Goal: Task Accomplishment & Management: Use online tool/utility

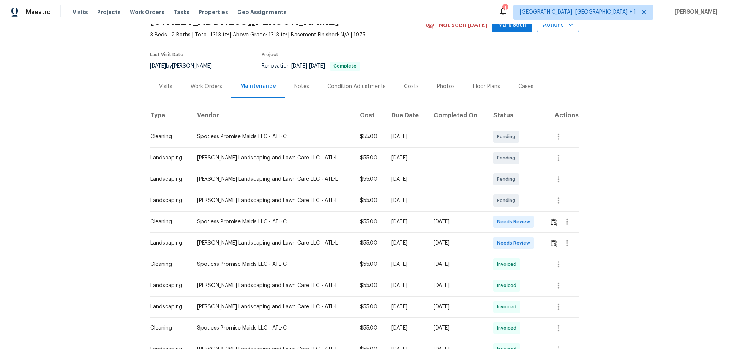
scroll to position [76, 0]
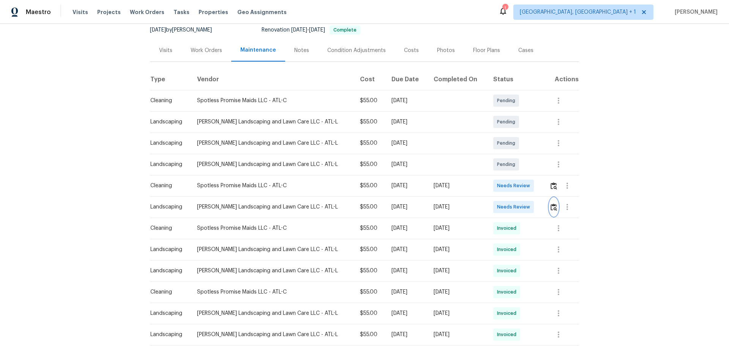
click at [551, 208] on img "button" at bounding box center [554, 207] width 6 height 7
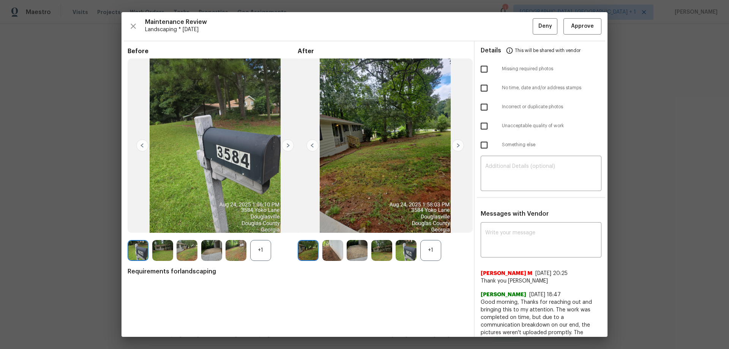
click at [577, 43] on div "Details This will be shared with vendor" at bounding box center [541, 50] width 121 height 18
click at [580, 27] on span "Approve" at bounding box center [582, 26] width 23 height 9
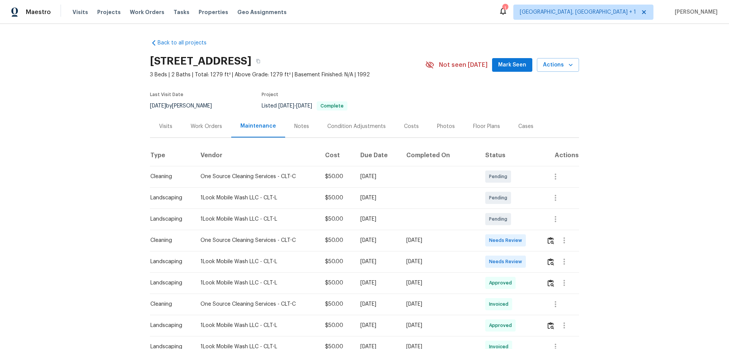
click at [543, 261] on td at bounding box center [559, 261] width 39 height 21
click at [548, 263] on img "button" at bounding box center [551, 261] width 6 height 7
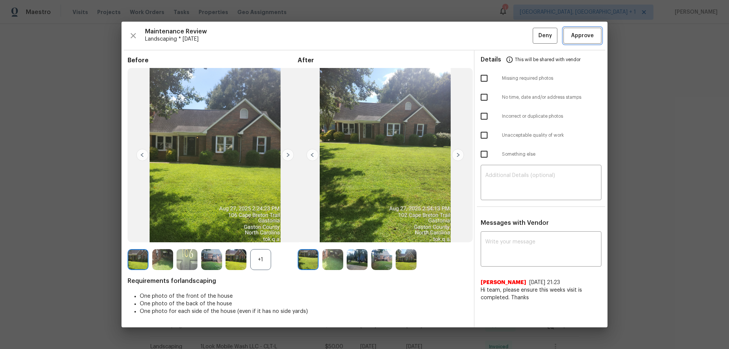
click at [591, 31] on span "Approve" at bounding box center [582, 35] width 23 height 9
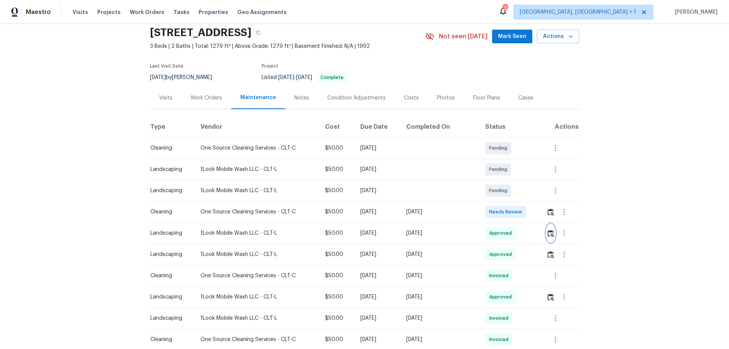
scroll to position [76, 0]
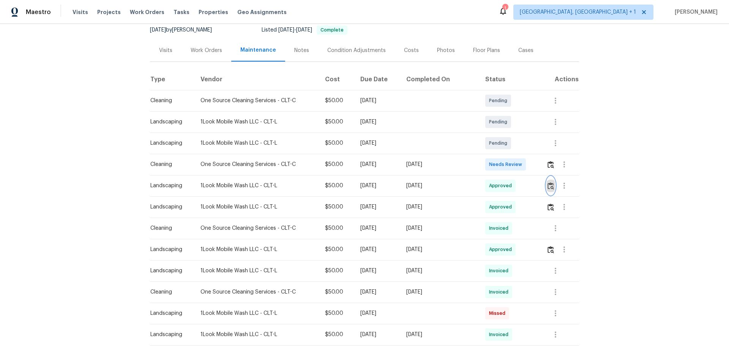
click at [548, 187] on img "button" at bounding box center [551, 185] width 6 height 7
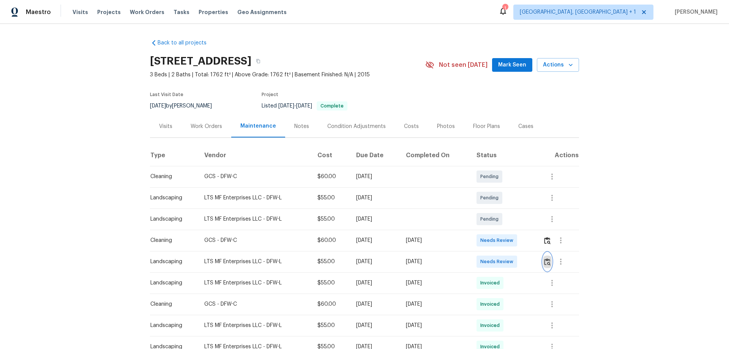
click at [544, 256] on button "button" at bounding box center [547, 262] width 9 height 18
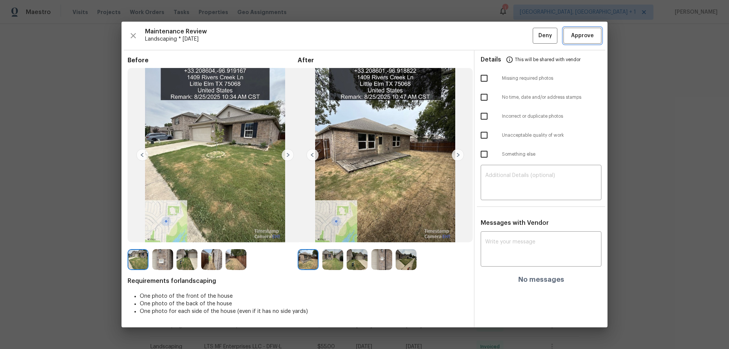
click at [580, 32] on span "Approve" at bounding box center [582, 35] width 23 height 9
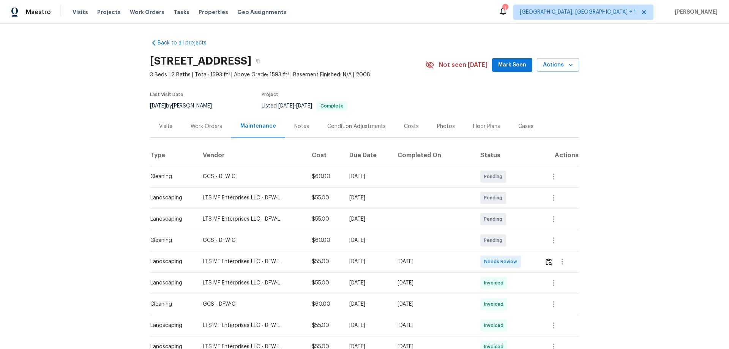
scroll to position [38, 0]
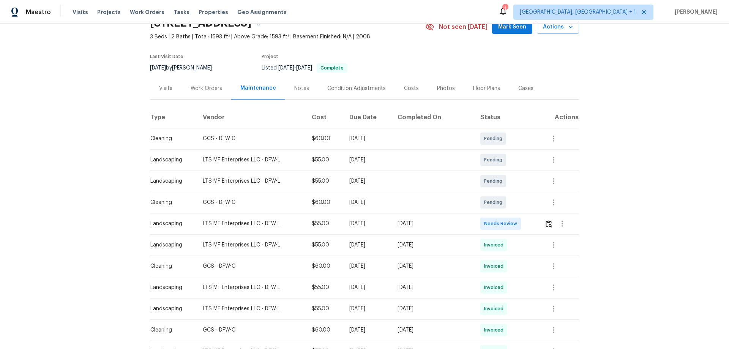
click at [518, 225] on td at bounding box center [559, 223] width 41 height 21
click at [518, 223] on button "button" at bounding box center [549, 224] width 9 height 18
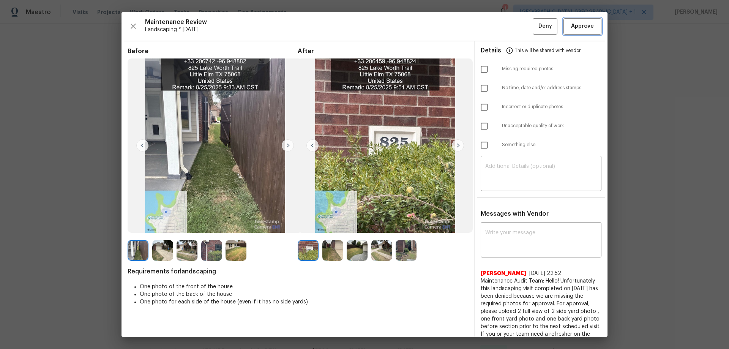
click at [518, 22] on span "Approve" at bounding box center [583, 26] width 26 height 9
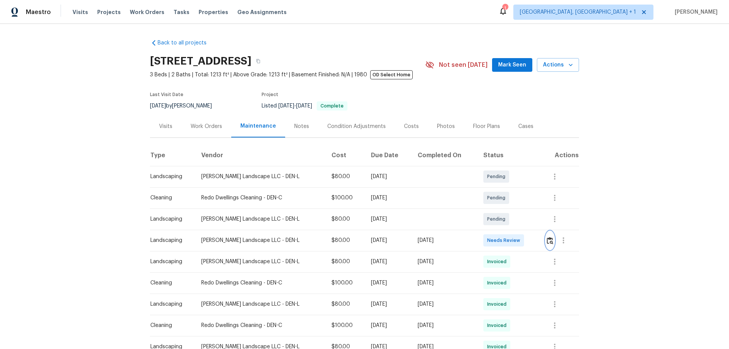
click at [549, 236] on button "button" at bounding box center [550, 240] width 9 height 18
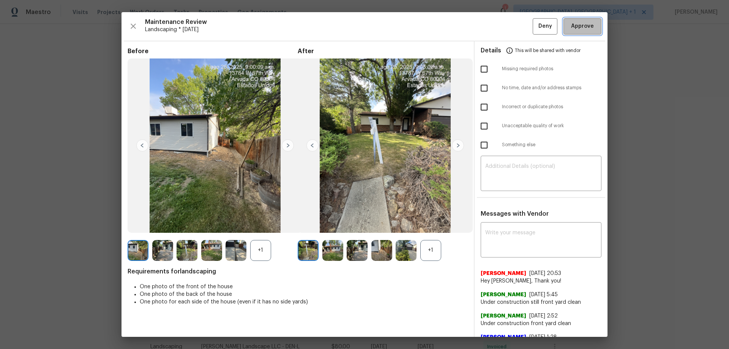
click at [583, 25] on span "Approve" at bounding box center [582, 26] width 23 height 9
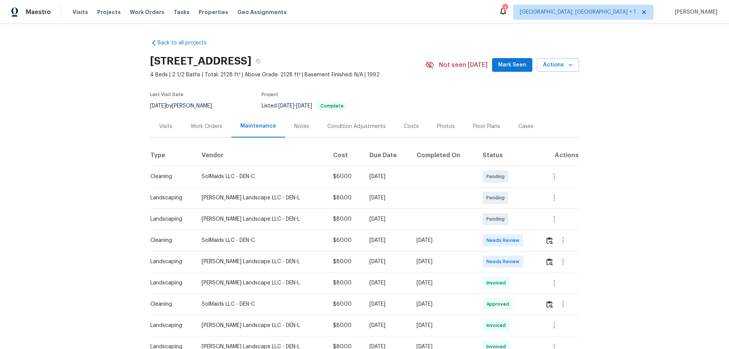
scroll to position [38, 0]
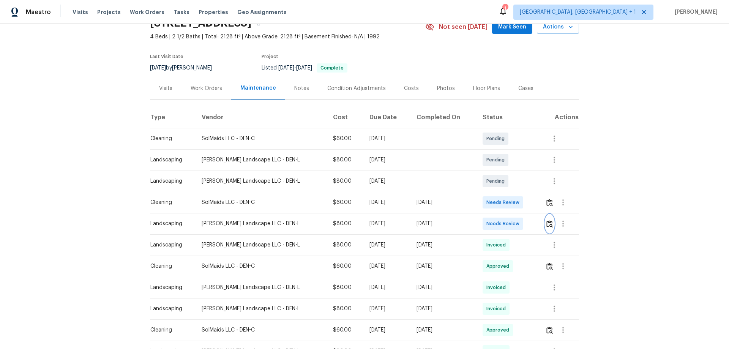
click at [518, 219] on button "button" at bounding box center [549, 224] width 9 height 18
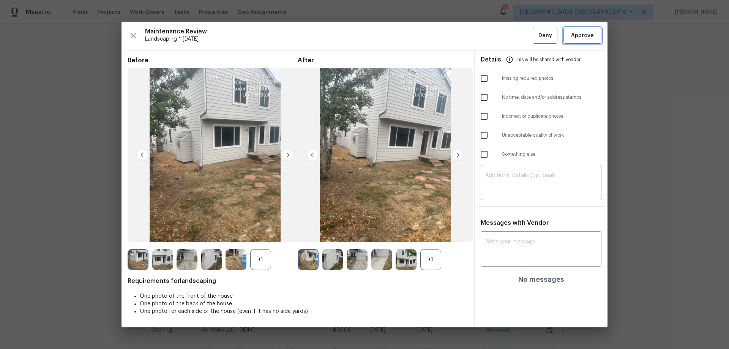
click at [518, 34] on span "Approve" at bounding box center [582, 35] width 23 height 9
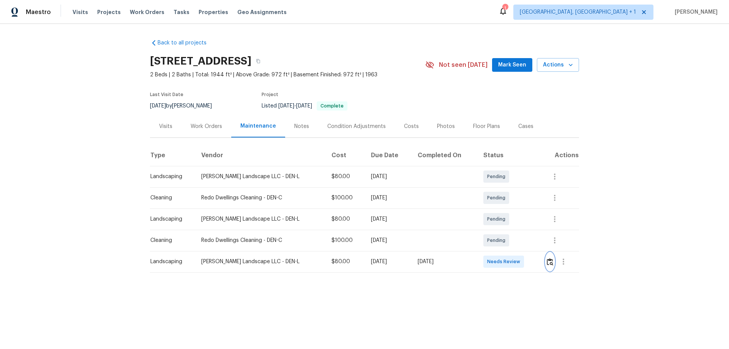
click at [518, 230] on button "button" at bounding box center [550, 262] width 9 height 18
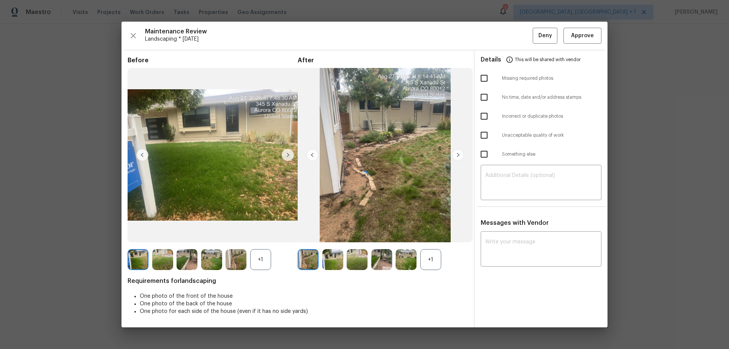
click at [506, 177] on div at bounding box center [365, 175] width 486 height 306
click at [518, 146] on div "Something else" at bounding box center [541, 154] width 133 height 19
click at [517, 180] on textarea at bounding box center [541, 183] width 112 height 21
paste textarea "Maintenance Audit Team: Hello! Unfortunately, this landscaping visit completed …"
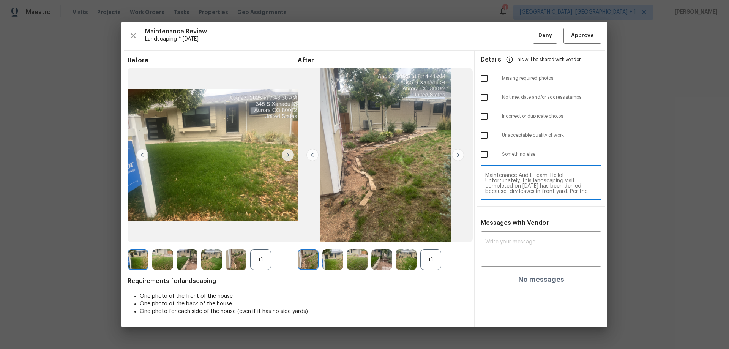
scroll to position [64, 0]
type textarea "Maintenance Audit Team: Hello! Unfortunately, this landscaping visit completed …"
click at [506, 230] on div "Messages with Vendor x ​ No messages" at bounding box center [541, 254] width 133 height 70
click at [500, 230] on textarea at bounding box center [541, 249] width 112 height 21
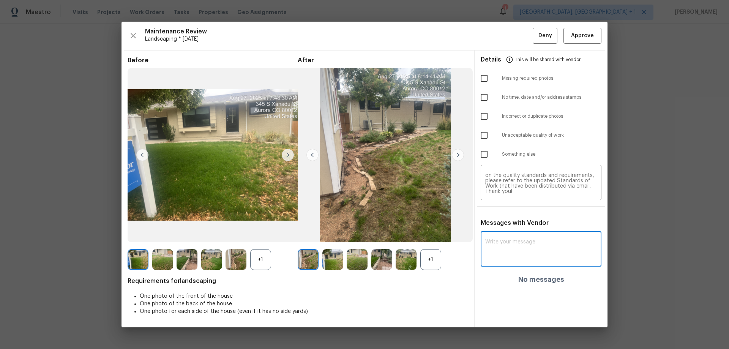
paste textarea "Maintenance Audit Team: Hello! Unfortunately, this landscaping visit completed …"
type textarea "Maintenance Audit Team: Hello! Unfortunately, this landscaping visit completed …"
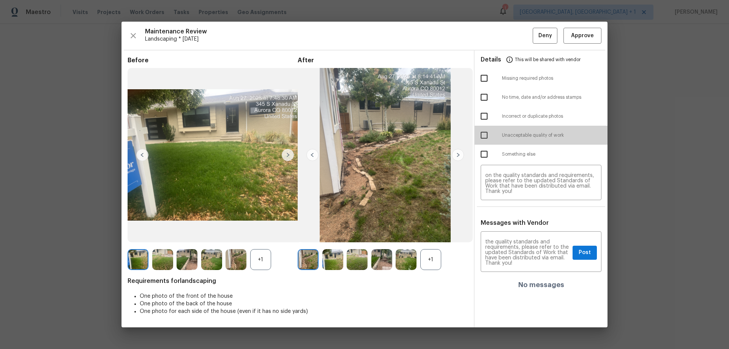
click at [487, 138] on input "checkbox" at bounding box center [484, 135] width 16 height 16
checkbox input "true"
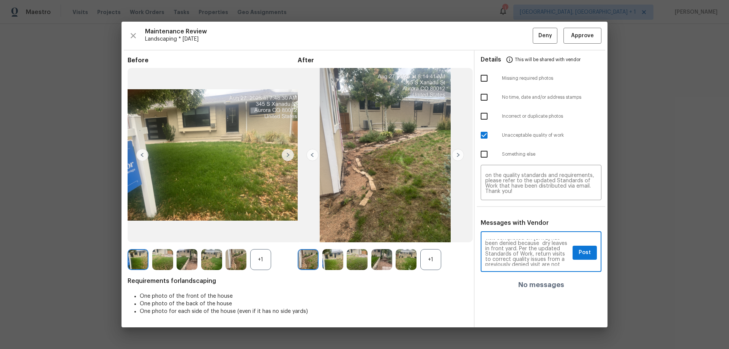
scroll to position [0, 0]
click at [518, 230] on span "Post" at bounding box center [585, 252] width 12 height 9
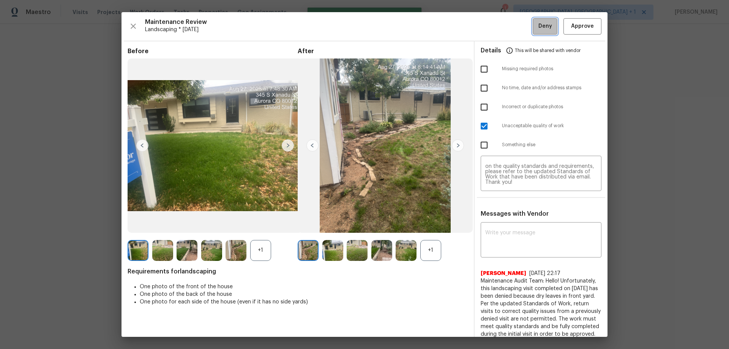
click at [518, 32] on button "Deny" at bounding box center [545, 26] width 25 height 16
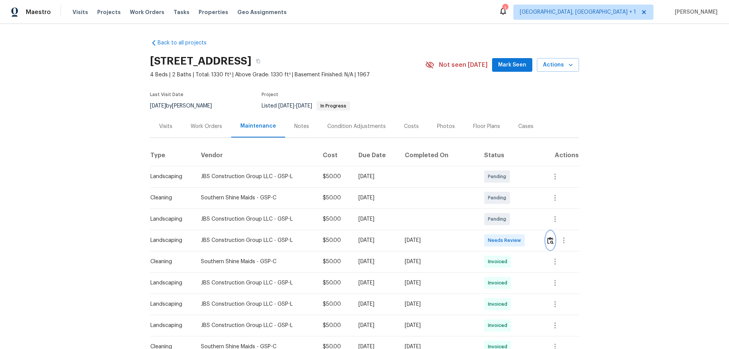
click at [518, 230] on button "button" at bounding box center [550, 240] width 9 height 18
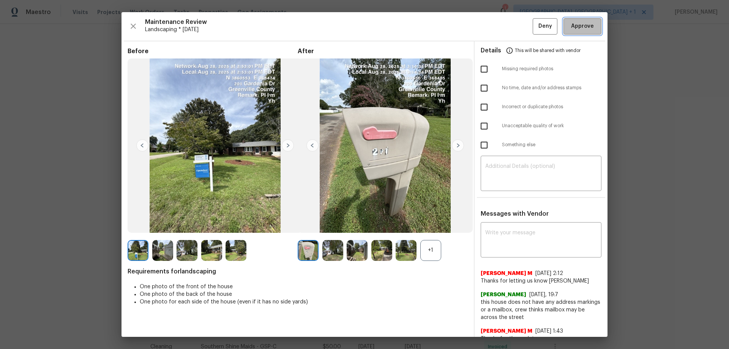
click at [518, 28] on span "Approve" at bounding box center [582, 26] width 23 height 9
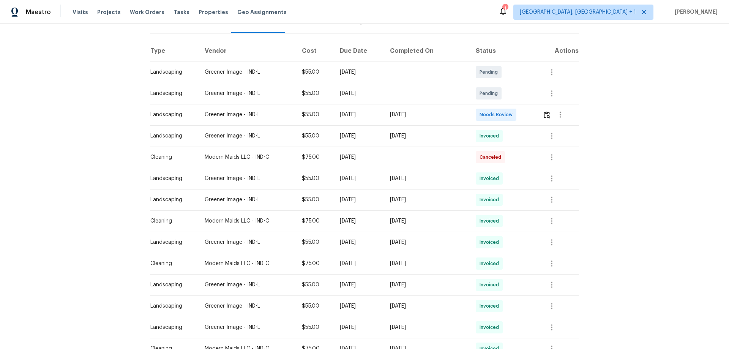
scroll to position [114, 0]
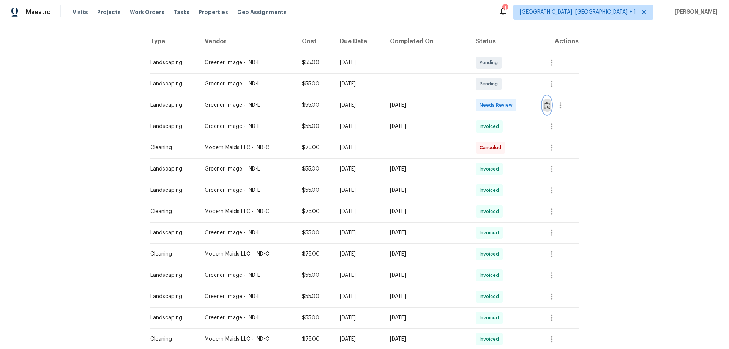
click at [518, 103] on img "button" at bounding box center [547, 105] width 6 height 7
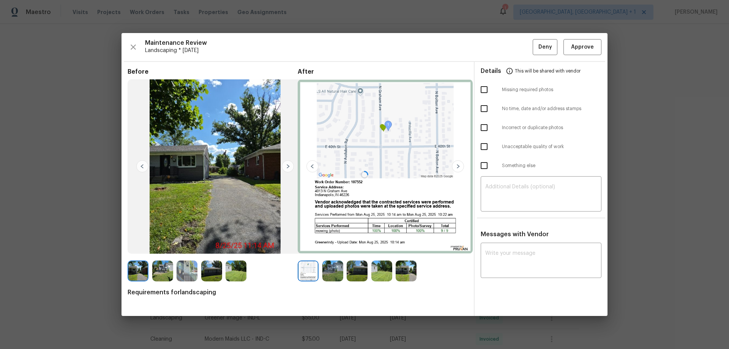
click at [518, 46] on div at bounding box center [365, 174] width 486 height 283
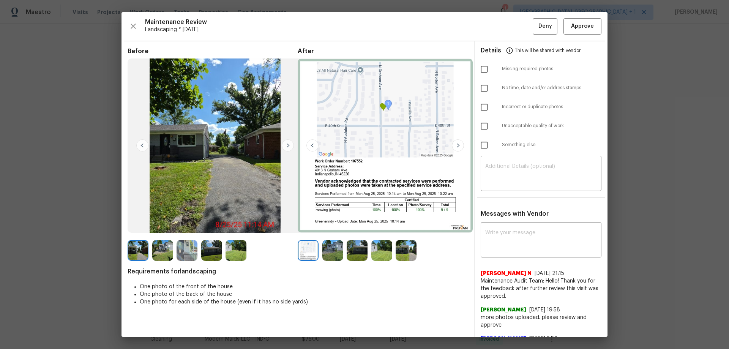
click at [518, 13] on div "Maintenance Review Landscaping * Mon, Aug 25 Deny Approve Before After Requirem…" at bounding box center [365, 174] width 486 height 325
click at [518, 26] on span "Approve" at bounding box center [582, 26] width 23 height 9
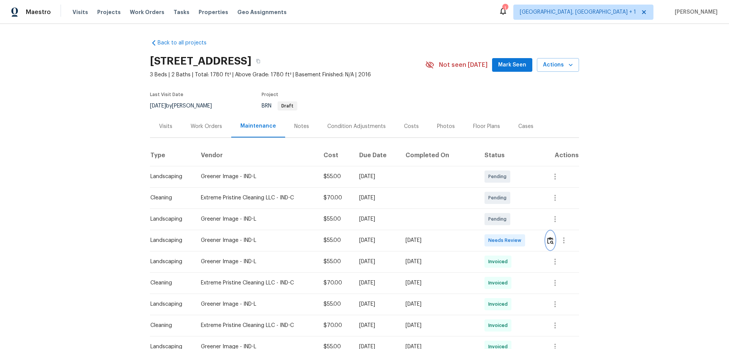
click at [518, 230] on img "button" at bounding box center [550, 240] width 6 height 7
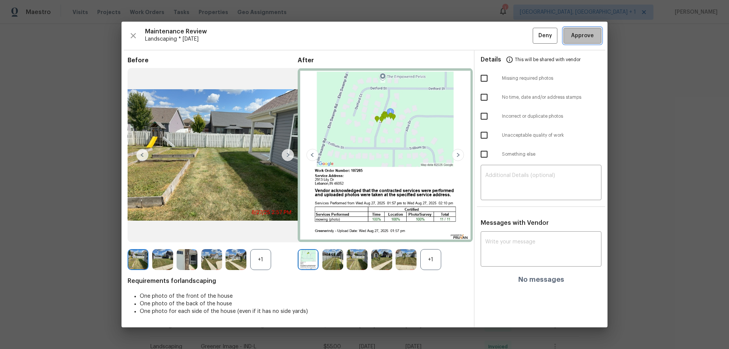
click at [518, 35] on span "Approve" at bounding box center [582, 35] width 23 height 9
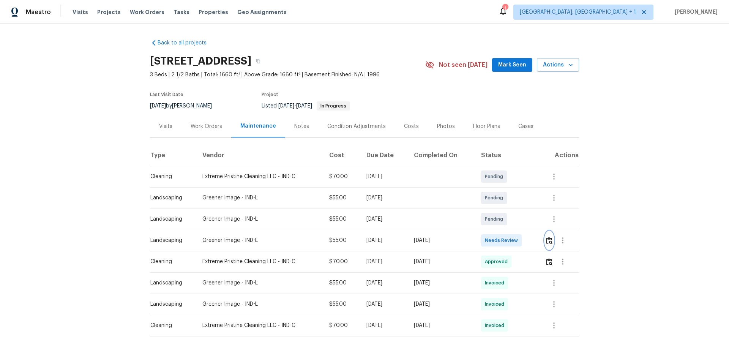
click at [547, 242] on img "button" at bounding box center [549, 240] width 6 height 7
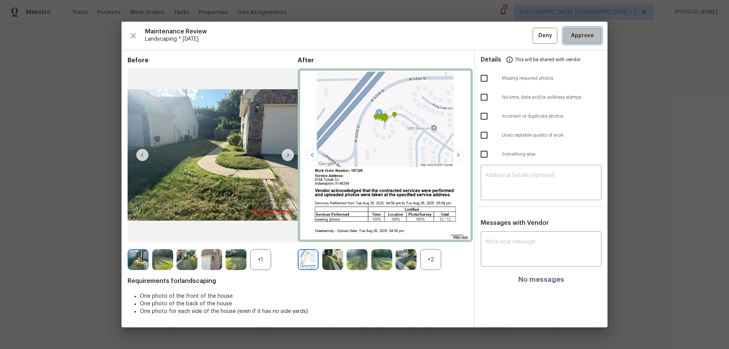
click at [600, 33] on button "Approve" at bounding box center [583, 36] width 38 height 16
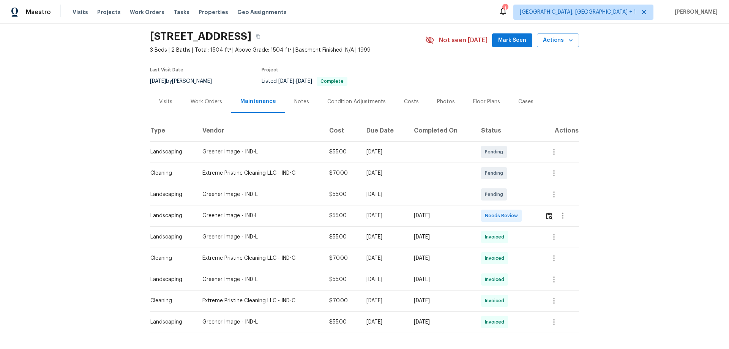
scroll to position [38, 0]
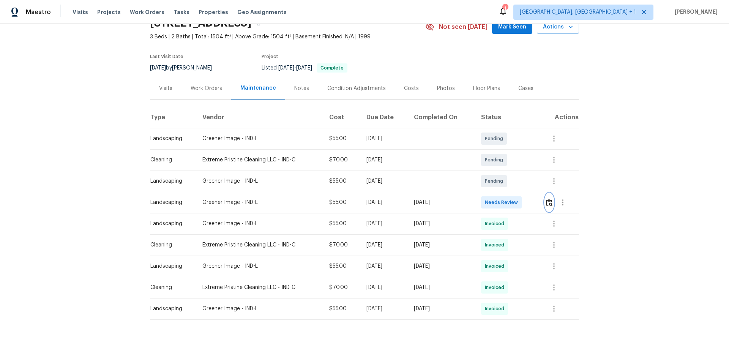
click at [518, 200] on img "button" at bounding box center [549, 202] width 6 height 7
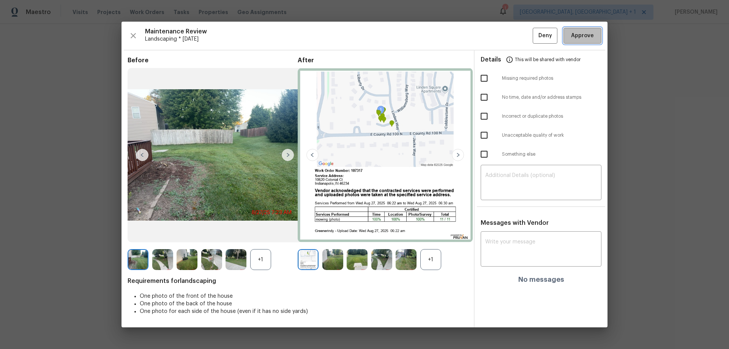
click at [518, 36] on span "Approve" at bounding box center [582, 35] width 23 height 9
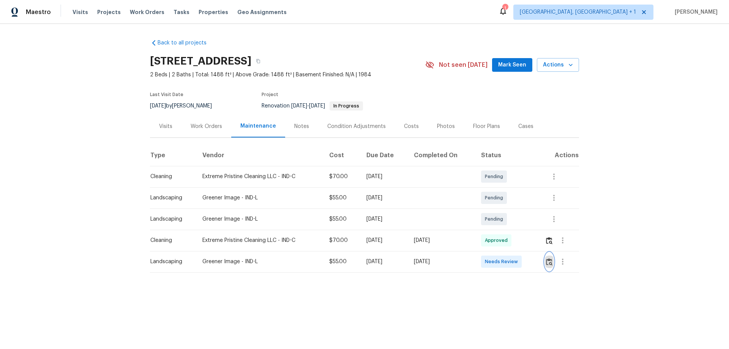
click at [548, 269] on button "button" at bounding box center [549, 262] width 9 height 18
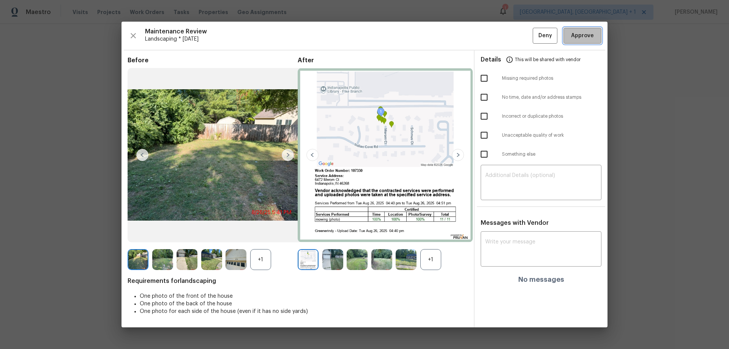
click at [569, 35] on button "Approve" at bounding box center [583, 36] width 38 height 16
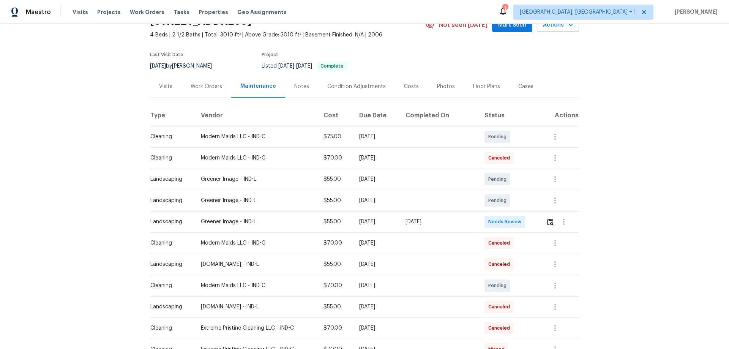
scroll to position [76, 0]
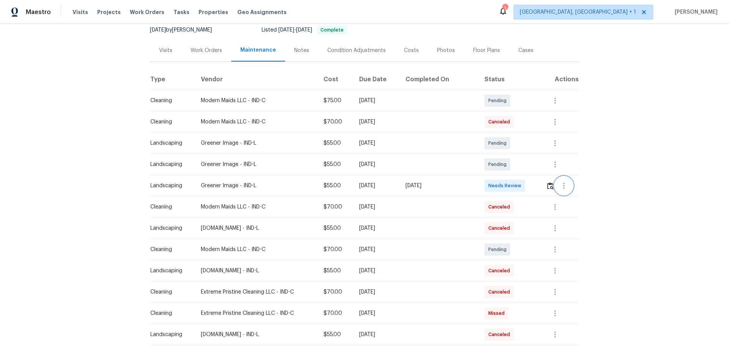
click at [555, 187] on button "button" at bounding box center [564, 186] width 18 height 18
click at [551, 187] on div at bounding box center [364, 174] width 729 height 349
click at [548, 187] on img "button" at bounding box center [550, 185] width 6 height 7
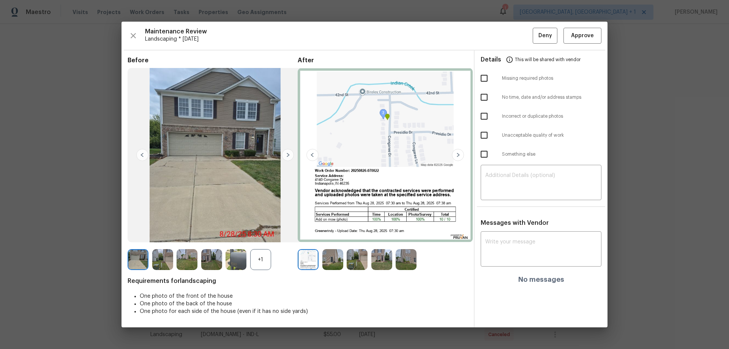
click at [272, 254] on div "+1" at bounding box center [213, 259] width 170 height 21
click at [256, 258] on div "+1" at bounding box center [260, 259] width 21 height 21
click at [457, 159] on img at bounding box center [458, 155] width 12 height 12
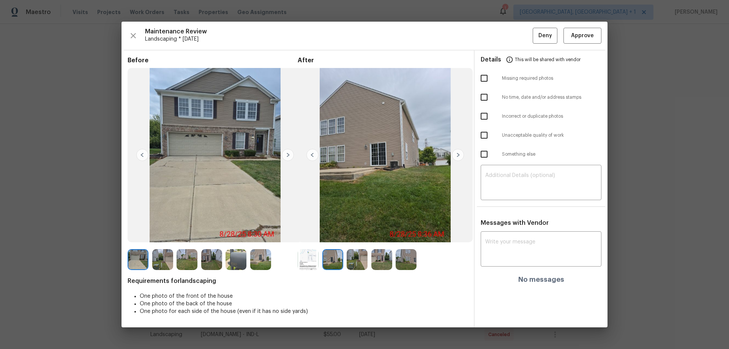
click at [457, 159] on img at bounding box center [458, 155] width 12 height 12
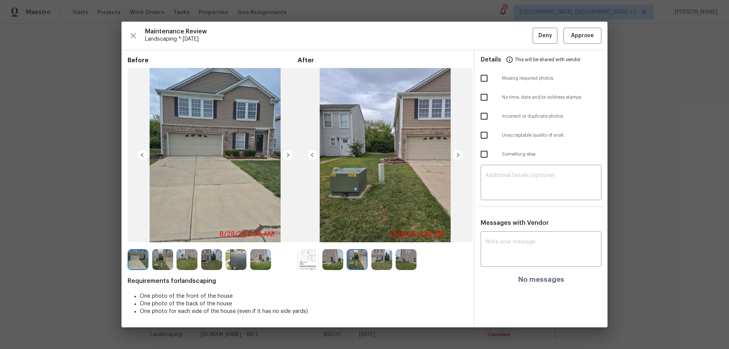
click at [457, 159] on img at bounding box center [458, 155] width 12 height 12
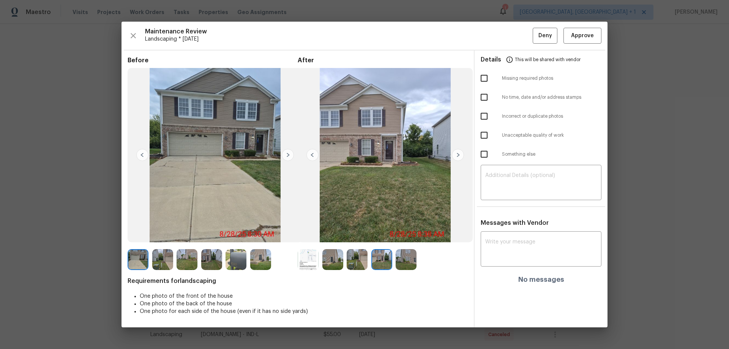
click at [457, 159] on img at bounding box center [458, 155] width 12 height 12
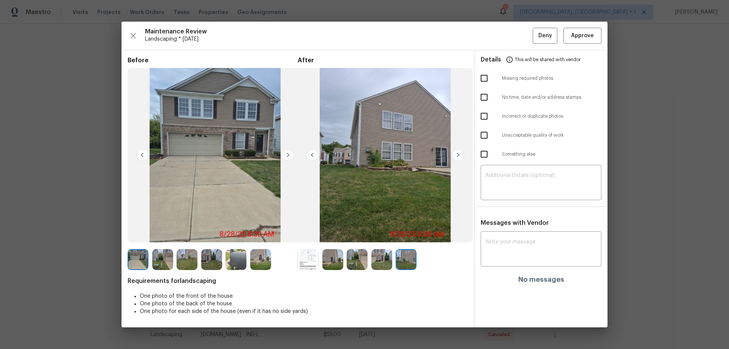
click at [457, 159] on img at bounding box center [458, 155] width 12 height 12
click at [579, 35] on span "Approve" at bounding box center [582, 35] width 23 height 9
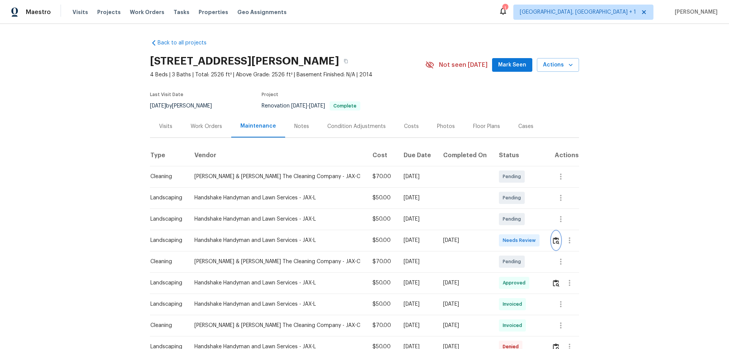
click at [552, 237] on button "button" at bounding box center [556, 240] width 9 height 18
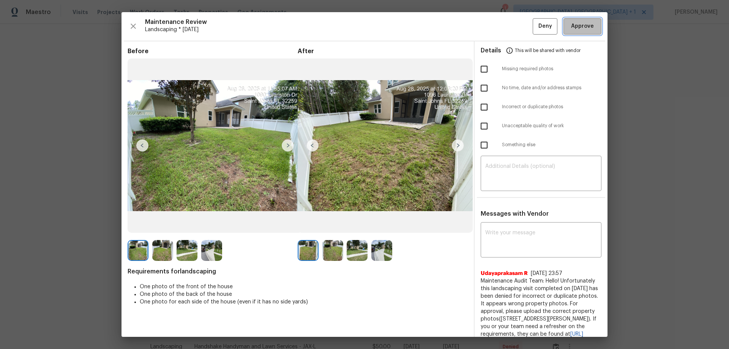
click at [575, 24] on span "Approve" at bounding box center [582, 26] width 23 height 9
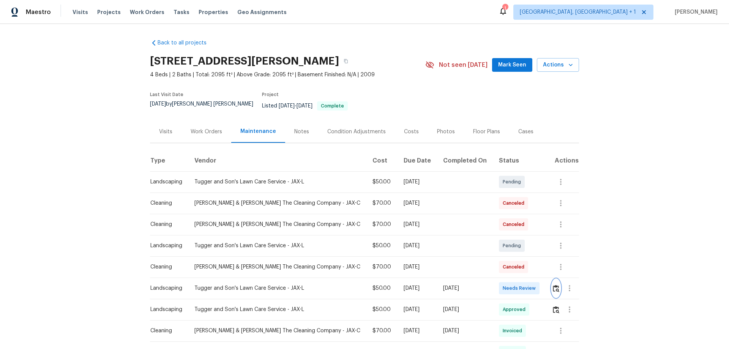
click at [518, 230] on button "button" at bounding box center [556, 288] width 9 height 18
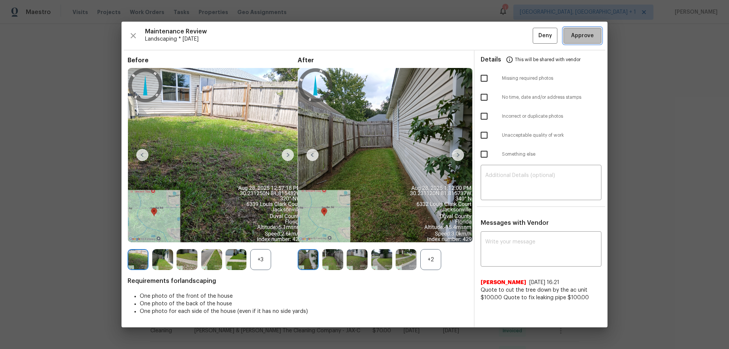
click at [518, 38] on span "Approve" at bounding box center [582, 35] width 23 height 9
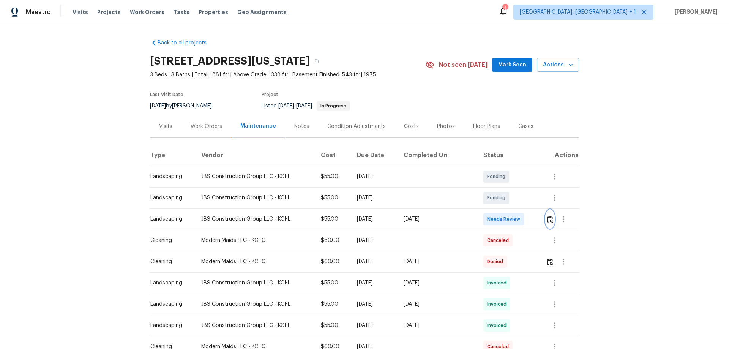
click at [550, 218] on img "button" at bounding box center [550, 219] width 6 height 7
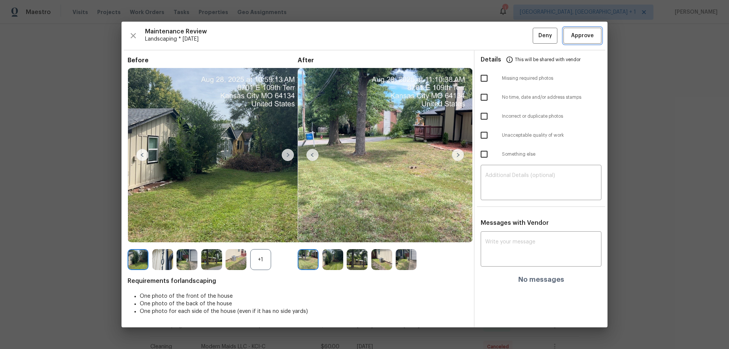
click at [591, 36] on span "Approve" at bounding box center [582, 35] width 23 height 9
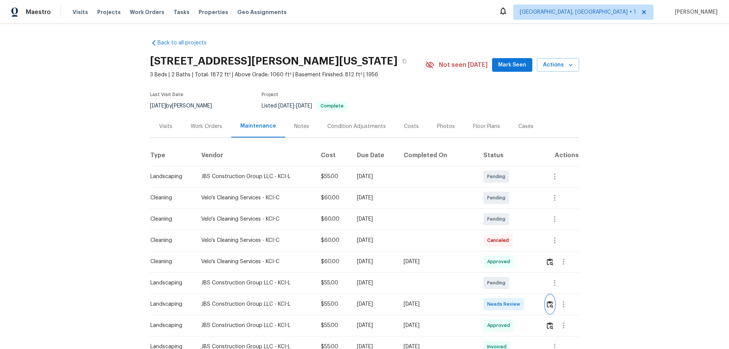
click at [518, 230] on button "button" at bounding box center [550, 304] width 9 height 18
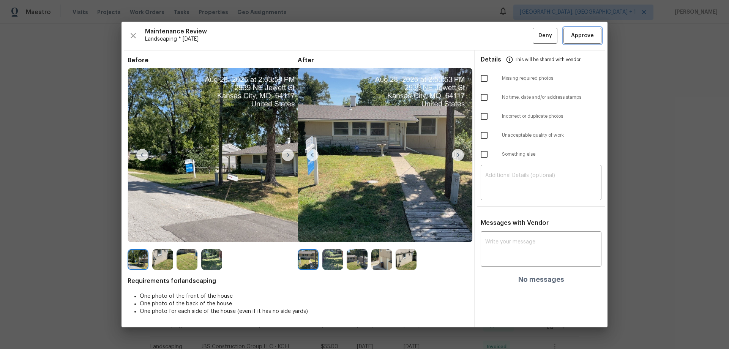
click at [518, 39] on button "Approve" at bounding box center [583, 36] width 38 height 16
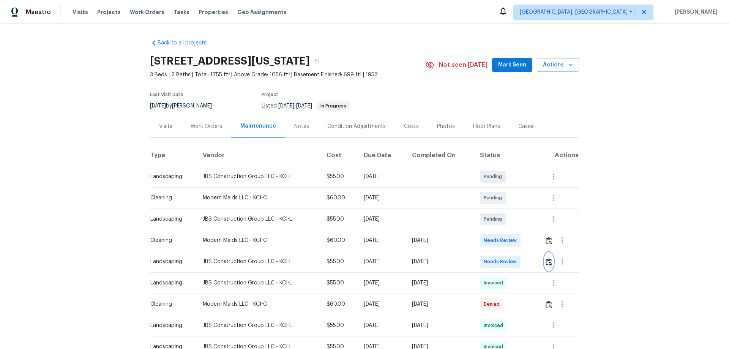
click at [518, 230] on img "button" at bounding box center [549, 261] width 6 height 7
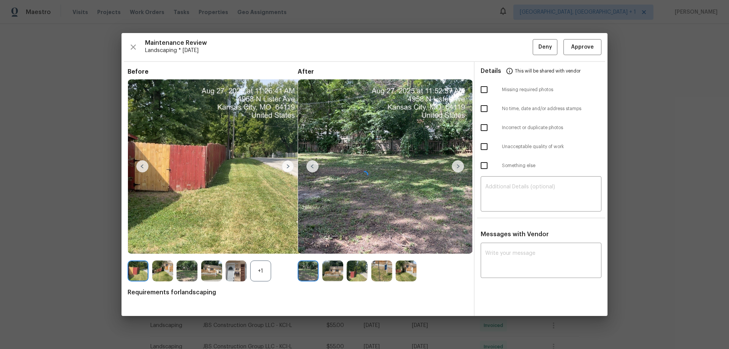
click at [518, 42] on div at bounding box center [365, 174] width 486 height 283
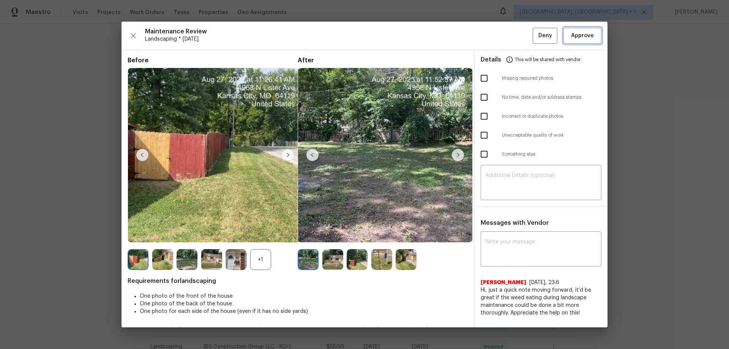
click at [518, 35] on span "Approve" at bounding box center [582, 35] width 23 height 9
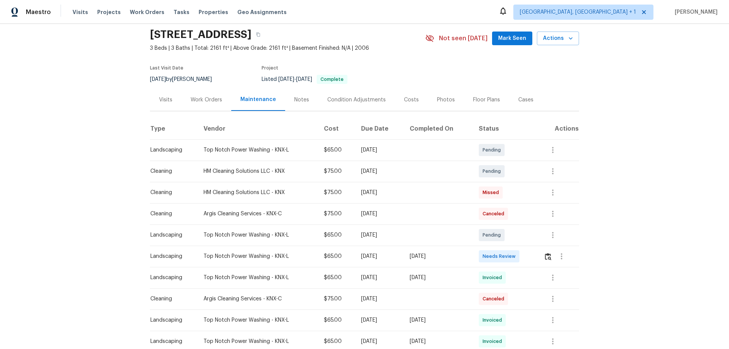
scroll to position [38, 0]
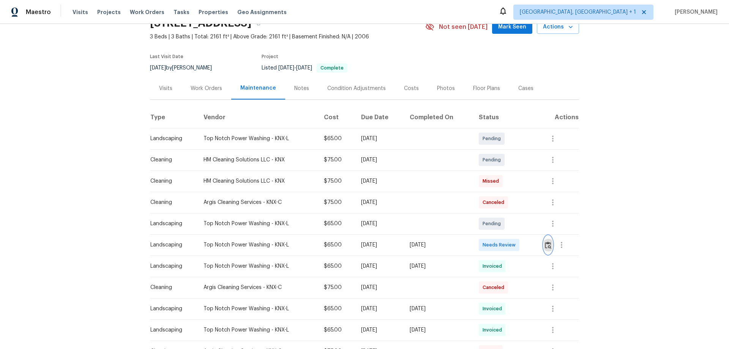
click at [549, 240] on button "button" at bounding box center [548, 245] width 9 height 18
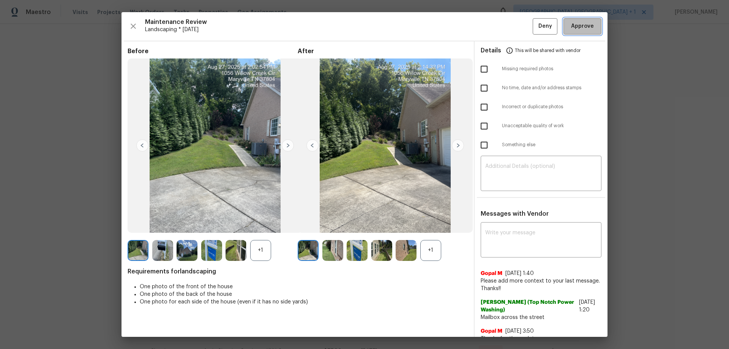
click at [579, 21] on button "Approve" at bounding box center [583, 26] width 38 height 16
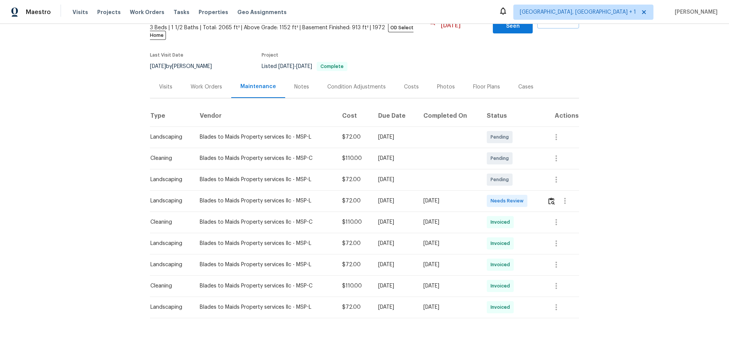
scroll to position [60, 0]
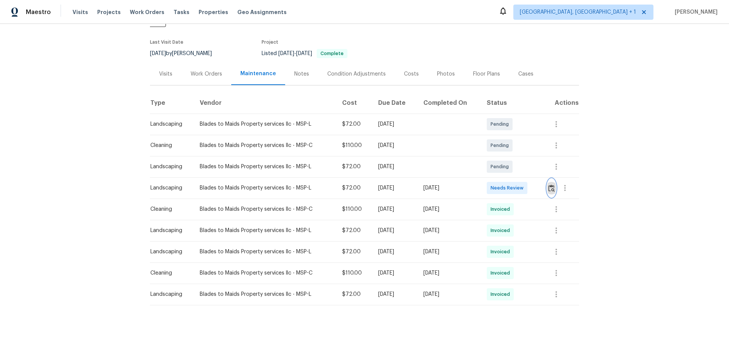
click at [550, 185] on img "button" at bounding box center [551, 188] width 6 height 7
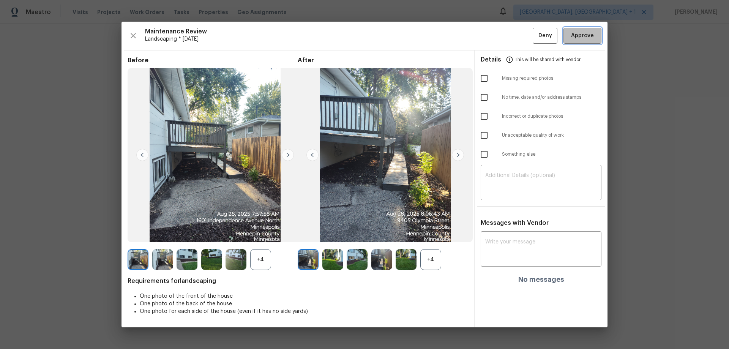
drag, startPoint x: 579, startPoint y: 30, endPoint x: 578, endPoint y: 43, distance: 13.7
click at [578, 43] on button "Approve" at bounding box center [583, 36] width 38 height 16
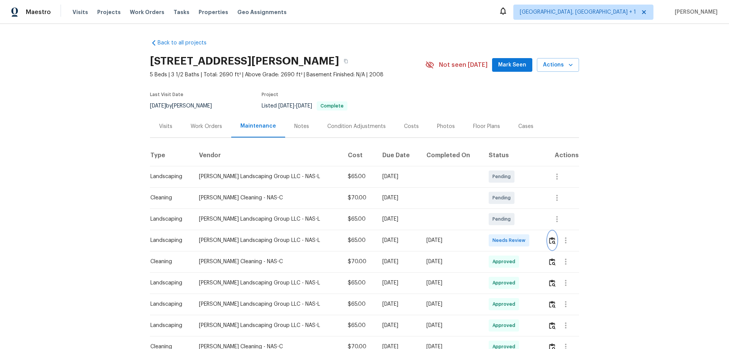
click at [518, 230] on img "button" at bounding box center [552, 240] width 6 height 7
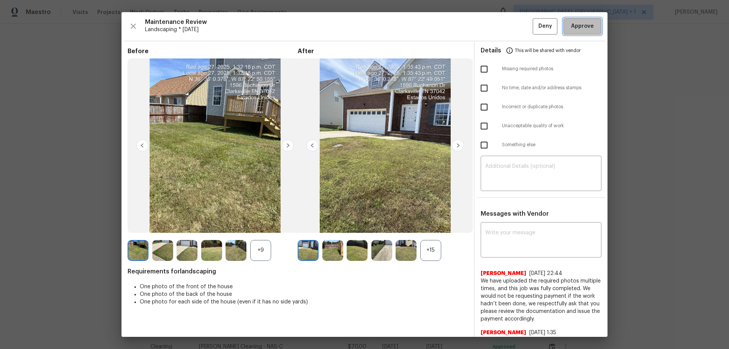
click at [518, 32] on button "Approve" at bounding box center [583, 26] width 38 height 16
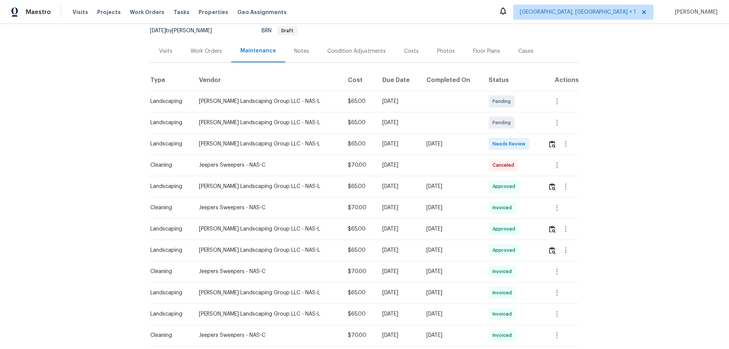
scroll to position [76, 0]
click at [518, 143] on img "button" at bounding box center [552, 143] width 6 height 7
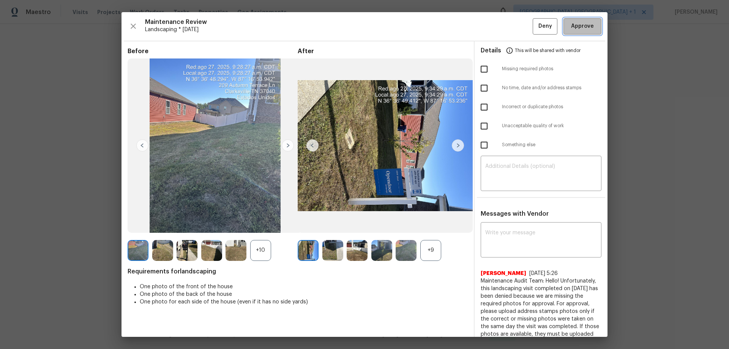
click at [518, 27] on button "Approve" at bounding box center [583, 26] width 38 height 16
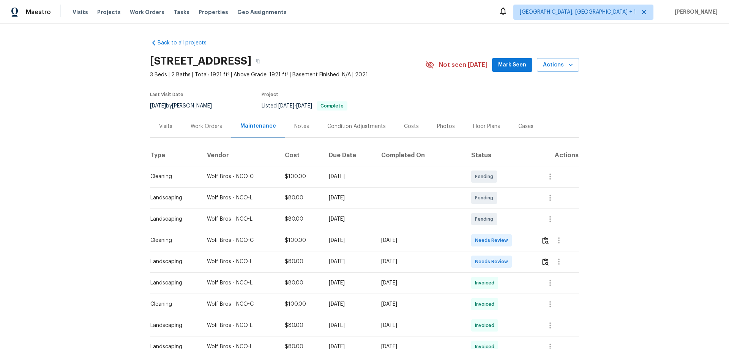
scroll to position [38, 0]
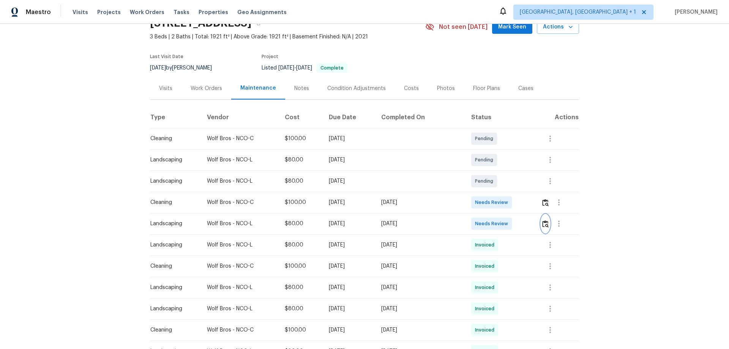
click at [518, 226] on img "button" at bounding box center [545, 223] width 6 height 7
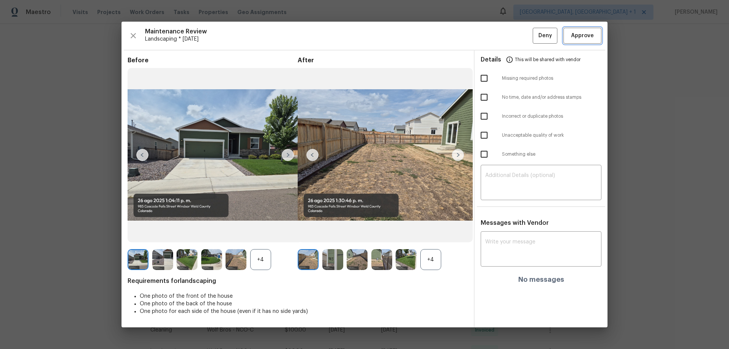
click at [518, 37] on span "Approve" at bounding box center [582, 35] width 23 height 9
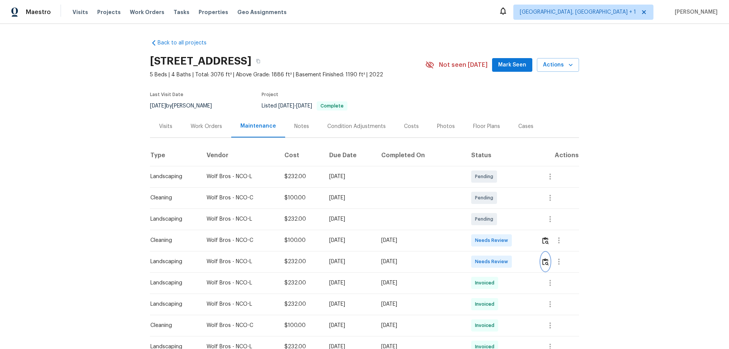
click at [518, 230] on img "button" at bounding box center [545, 261] width 6 height 7
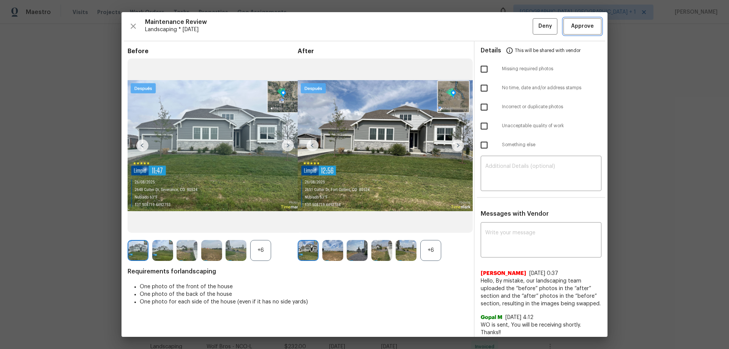
click at [518, 24] on span "Approve" at bounding box center [582, 26] width 23 height 9
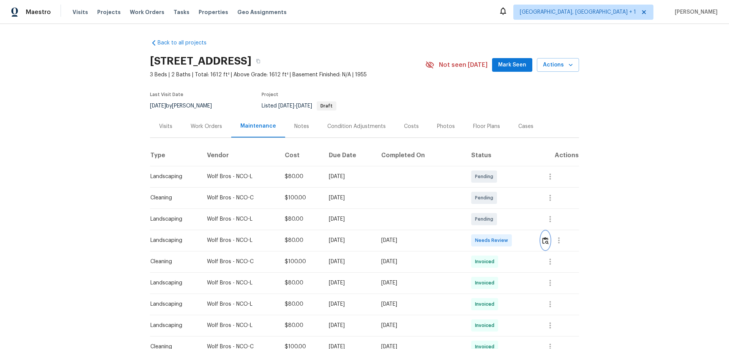
click at [542, 241] on img "button" at bounding box center [545, 240] width 6 height 7
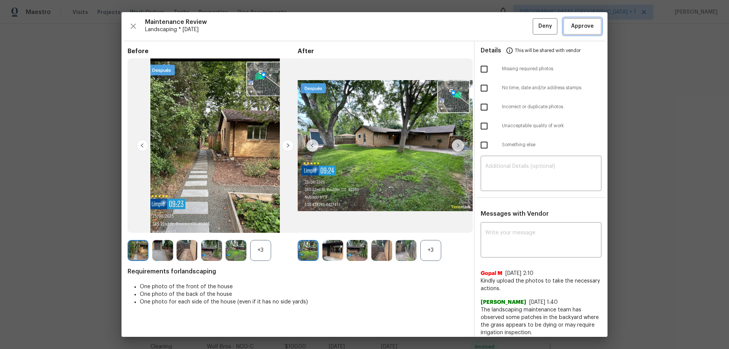
click at [581, 22] on span "Approve" at bounding box center [582, 26] width 23 height 9
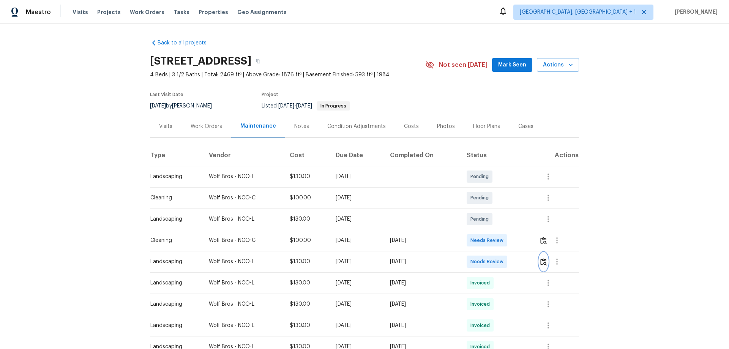
click at [544, 261] on img "button" at bounding box center [543, 261] width 6 height 7
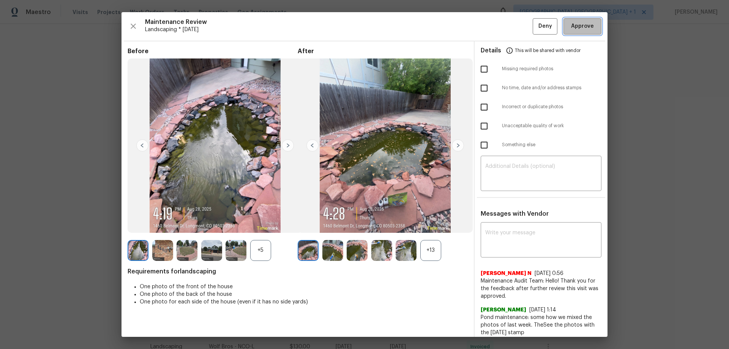
click at [585, 28] on span "Approve" at bounding box center [582, 26] width 23 height 9
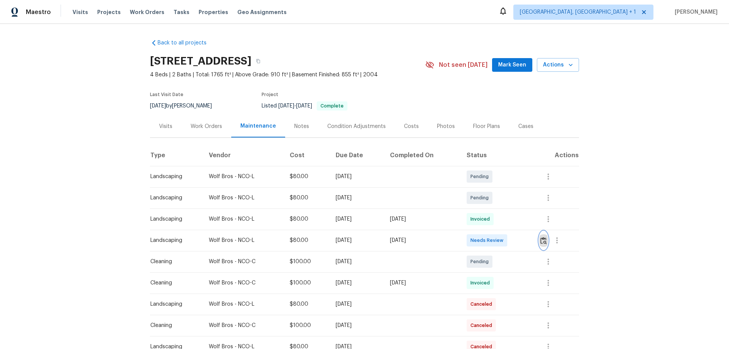
click at [518, 230] on img "button" at bounding box center [543, 240] width 6 height 7
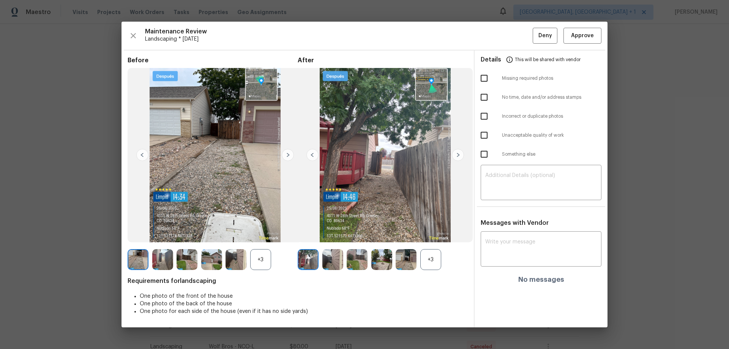
click at [518, 24] on div "Maintenance Review Landscaping * Mon, Aug 25 Deny Approve Before +3 After +3 Re…" at bounding box center [365, 175] width 486 height 306
click at [518, 32] on span "Approve" at bounding box center [582, 35] width 23 height 9
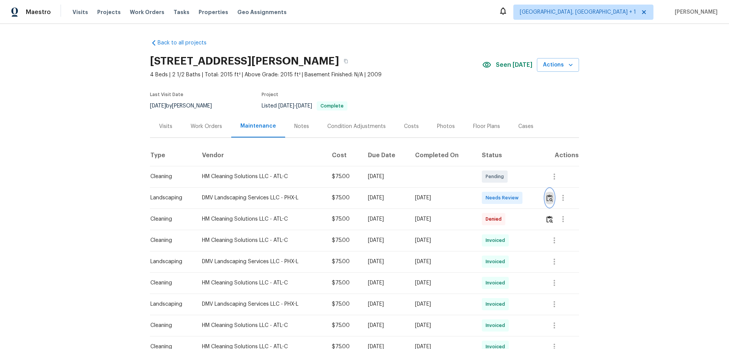
click at [518, 193] on button "button" at bounding box center [549, 198] width 9 height 18
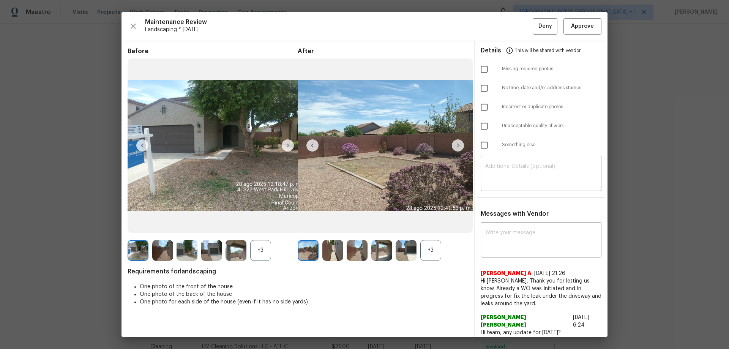
click at [518, 39] on div "Maintenance Review Landscaping * Mon, Aug 25 Deny Approve Before +3 After +3 Re…" at bounding box center [365, 174] width 486 height 325
click at [518, 30] on span "Approve" at bounding box center [582, 26] width 23 height 9
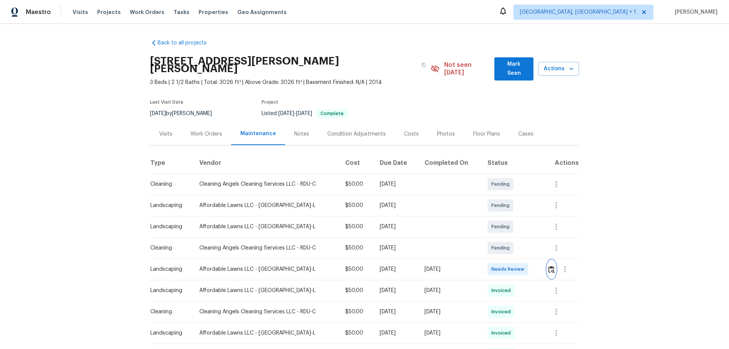
click at [518, 230] on button "button" at bounding box center [551, 269] width 9 height 18
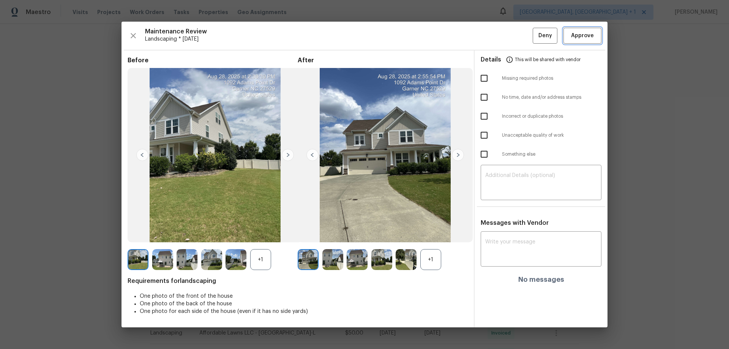
click at [518, 35] on span "Approve" at bounding box center [582, 35] width 23 height 9
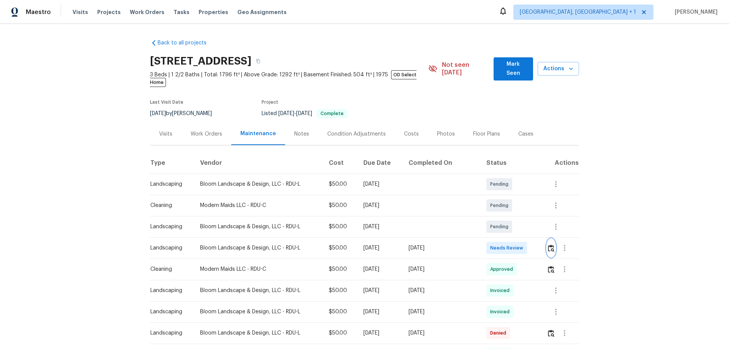
click at [518, 230] on button "button" at bounding box center [551, 248] width 9 height 18
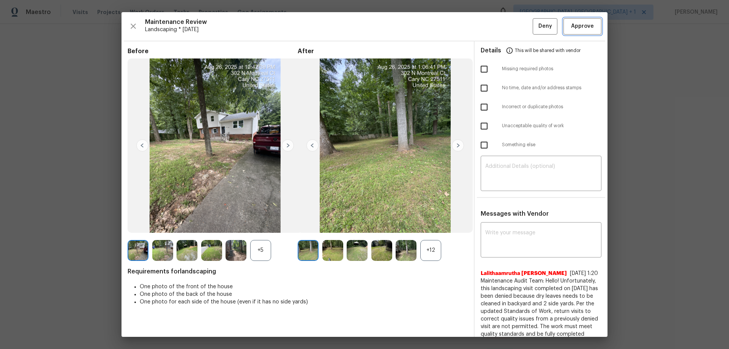
click at [518, 28] on span "Approve" at bounding box center [582, 26] width 23 height 9
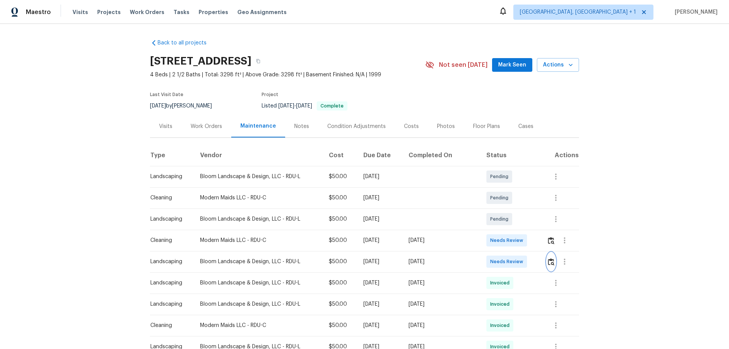
click at [518, 230] on button "button" at bounding box center [551, 262] width 9 height 18
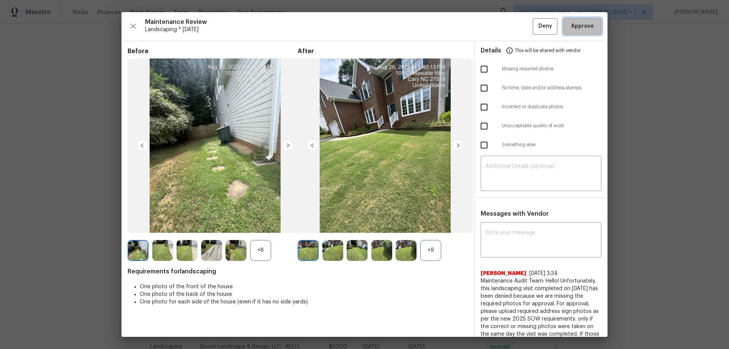
click at [518, 19] on button "Approve" at bounding box center [583, 26] width 38 height 16
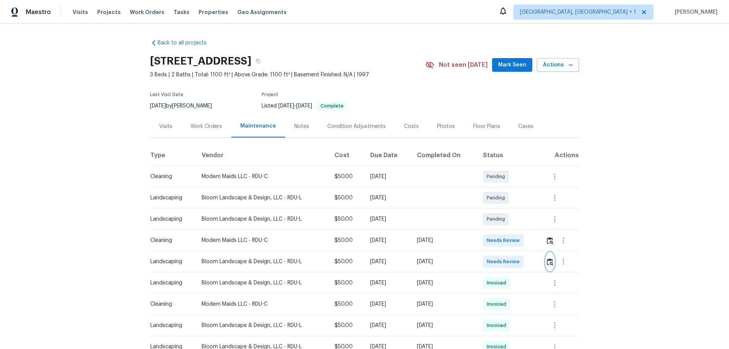
click at [549, 261] on img "button" at bounding box center [550, 261] width 6 height 7
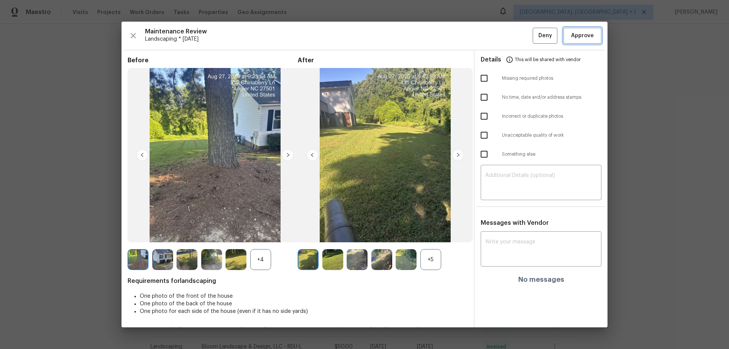
click at [576, 41] on button "Approve" at bounding box center [583, 36] width 38 height 16
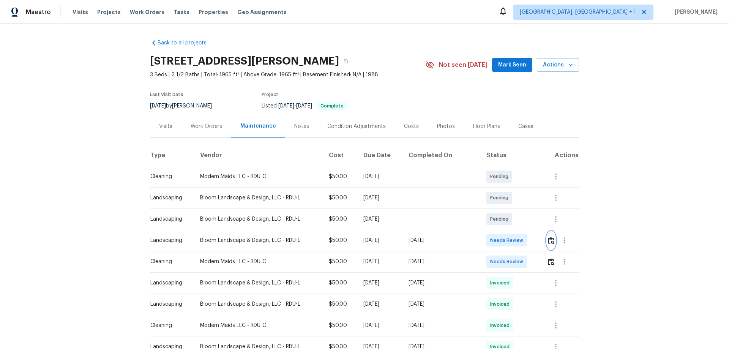
click at [549, 240] on img "button" at bounding box center [551, 240] width 6 height 7
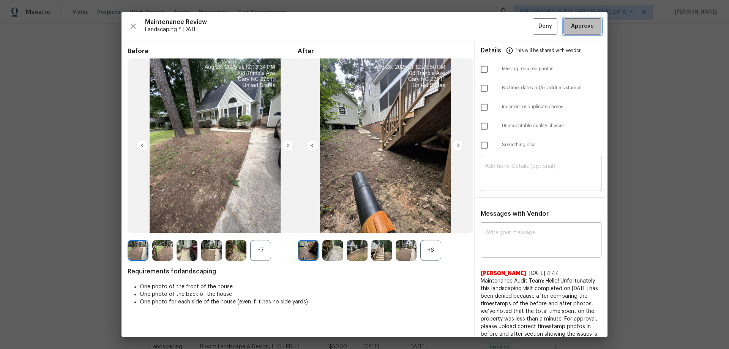
click at [580, 23] on span "Approve" at bounding box center [582, 26] width 23 height 9
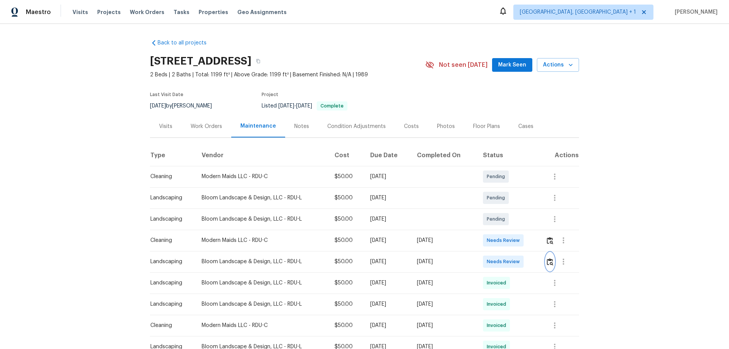
click at [546, 259] on button "button" at bounding box center [550, 262] width 9 height 18
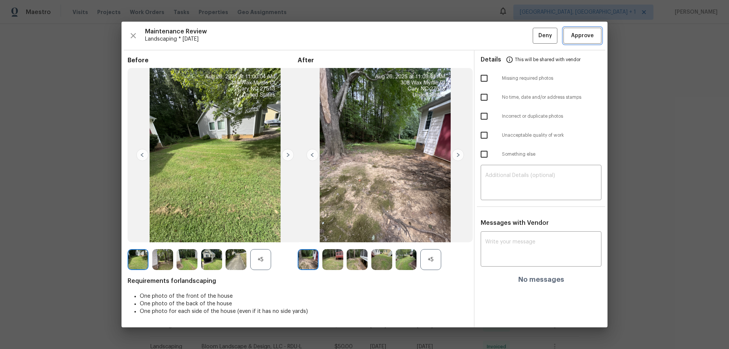
click at [589, 31] on span "Approve" at bounding box center [582, 35] width 23 height 9
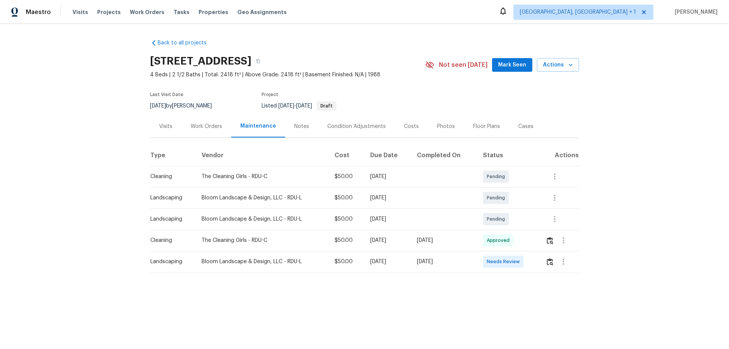
click at [518, 230] on td at bounding box center [559, 261] width 39 height 21
click at [518, 230] on button "button" at bounding box center [550, 262] width 9 height 18
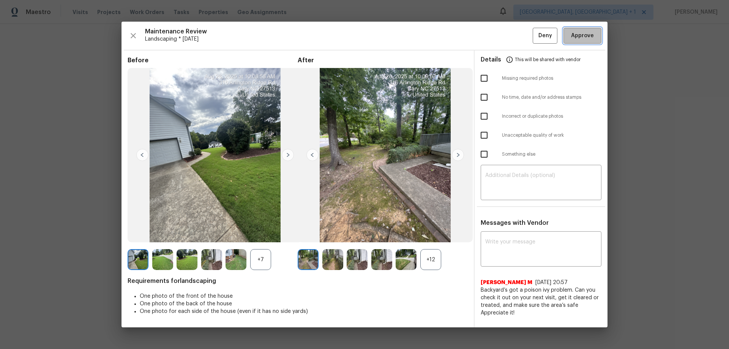
click at [518, 38] on span "Approve" at bounding box center [582, 35] width 23 height 9
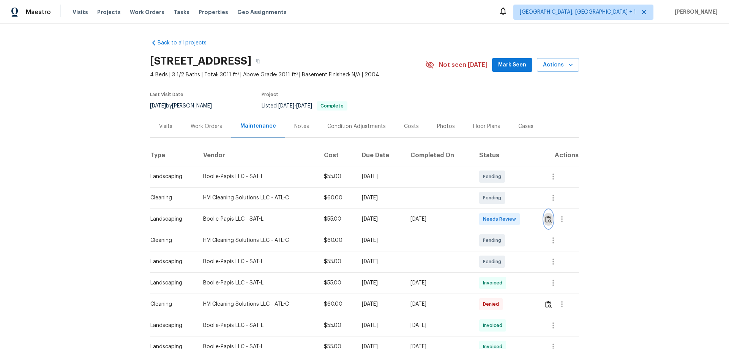
click at [546, 219] on img "button" at bounding box center [548, 219] width 6 height 7
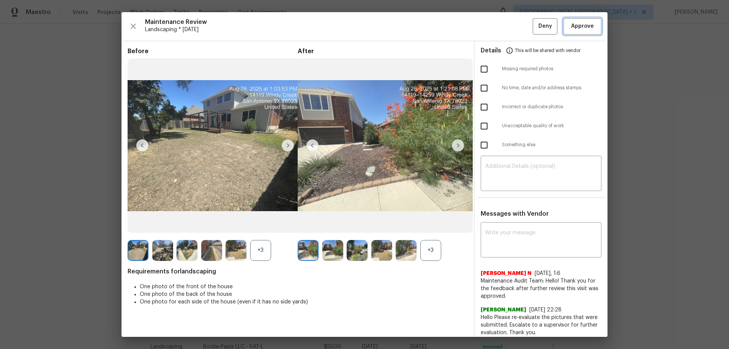
click at [581, 33] on button "Approve" at bounding box center [583, 26] width 38 height 16
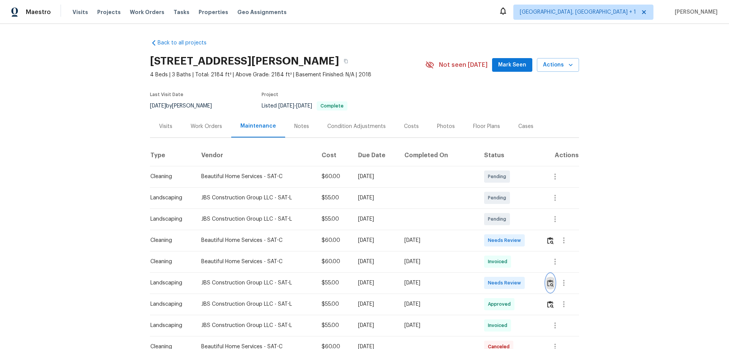
click at [518, 230] on img "button" at bounding box center [550, 283] width 6 height 7
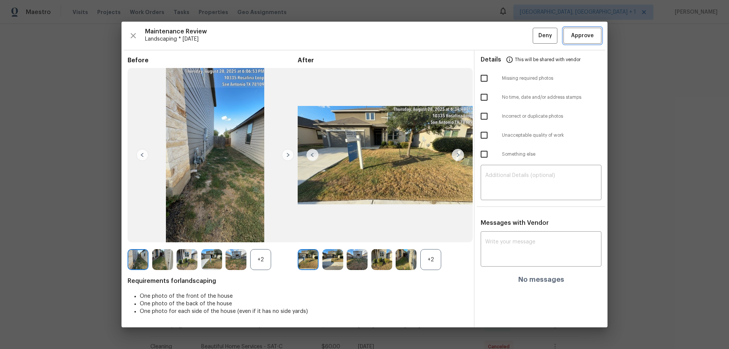
click at [518, 38] on span "Approve" at bounding box center [582, 35] width 23 height 9
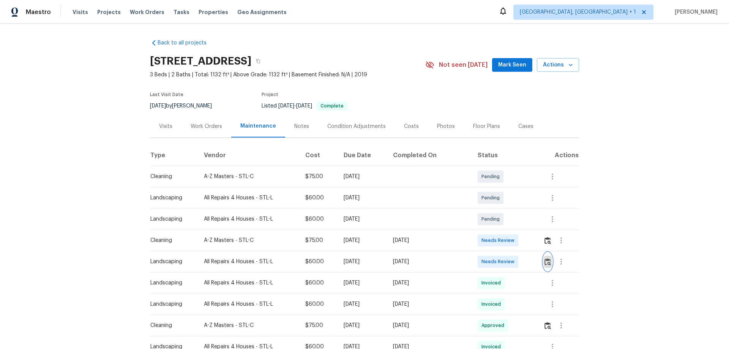
click at [518, 230] on button "button" at bounding box center [548, 262] width 9 height 18
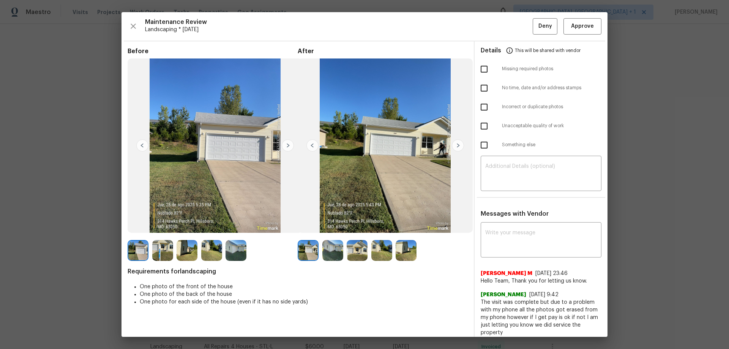
click at [518, 36] on div "Maintenance Review Landscaping * [DATE] Deny Approve Before After Requirements …" at bounding box center [365, 174] width 486 height 325
click at [518, 28] on span "Approve" at bounding box center [582, 26] width 23 height 9
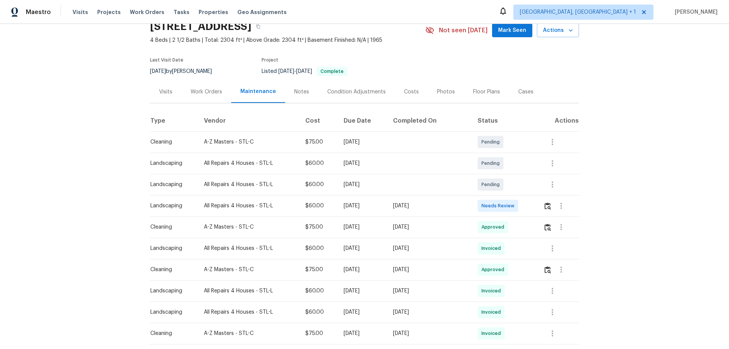
scroll to position [76, 0]
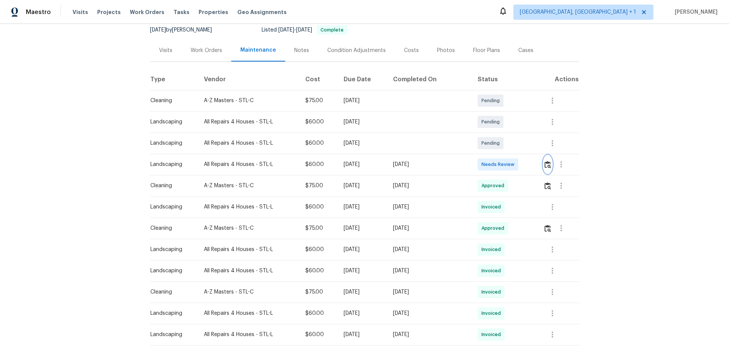
click at [518, 161] on img "button" at bounding box center [548, 164] width 6 height 7
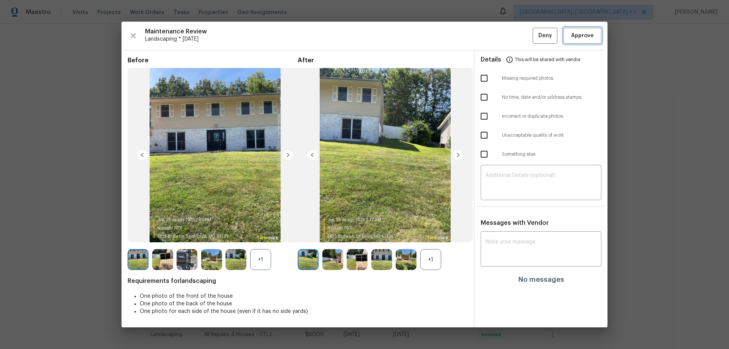
click at [518, 28] on button "Approve" at bounding box center [583, 36] width 38 height 16
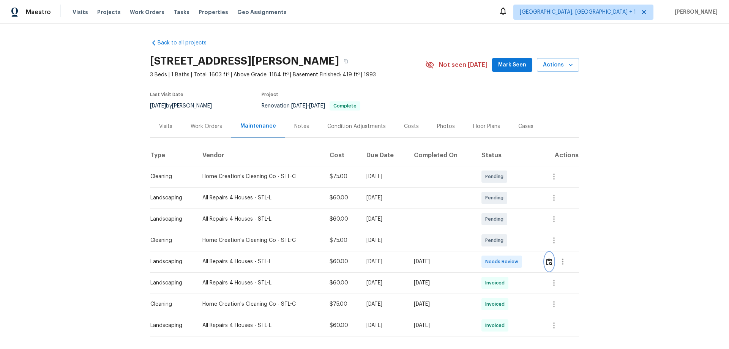
click at [518, 230] on img "button" at bounding box center [549, 261] width 6 height 7
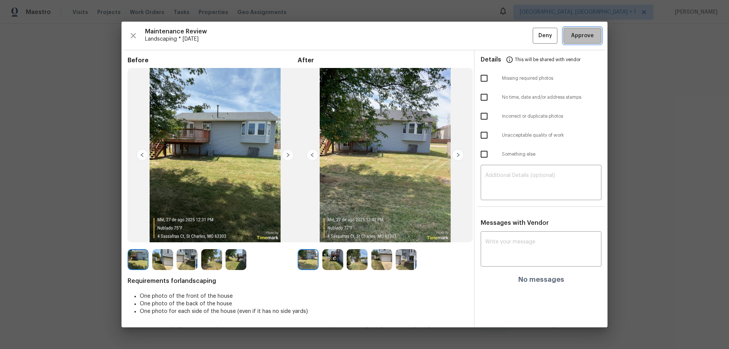
click at [518, 28] on button "Approve" at bounding box center [583, 36] width 38 height 16
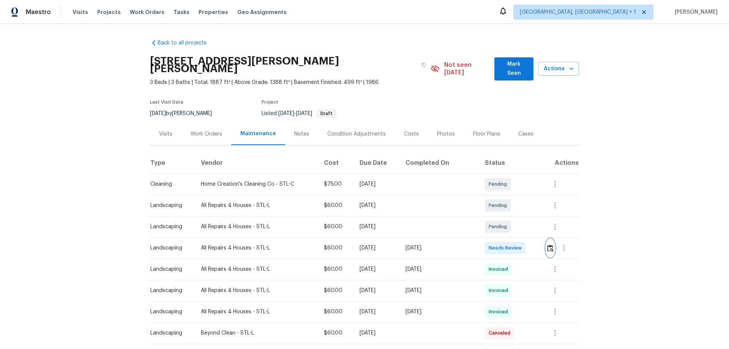
click at [518, 230] on img "button" at bounding box center [550, 248] width 6 height 7
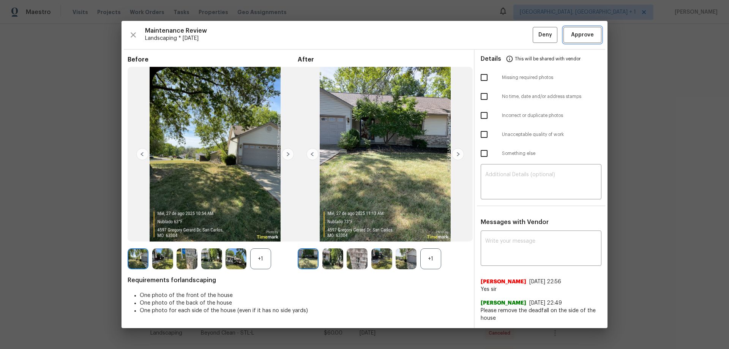
click at [518, 32] on button "Approve" at bounding box center [583, 35] width 38 height 16
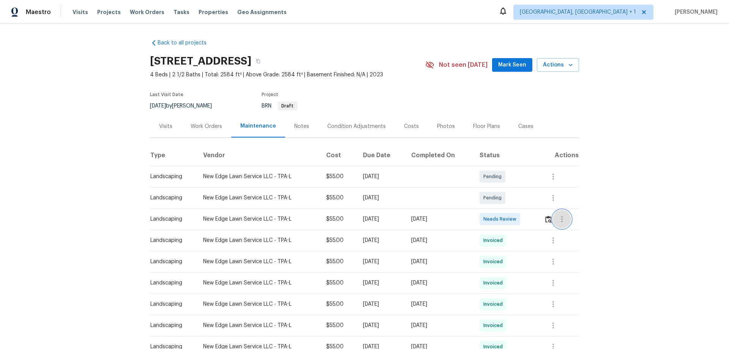
click at [518, 220] on button "button" at bounding box center [562, 219] width 18 height 18
click at [518, 218] on div at bounding box center [364, 174] width 729 height 349
click at [518, 218] on img "button" at bounding box center [548, 219] width 6 height 7
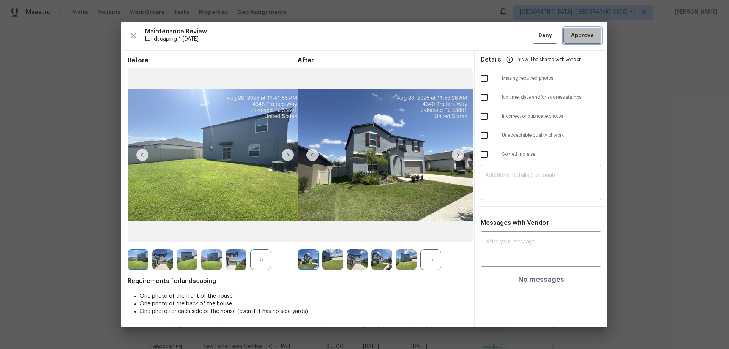
click at [518, 35] on span "Approve" at bounding box center [582, 35] width 23 height 9
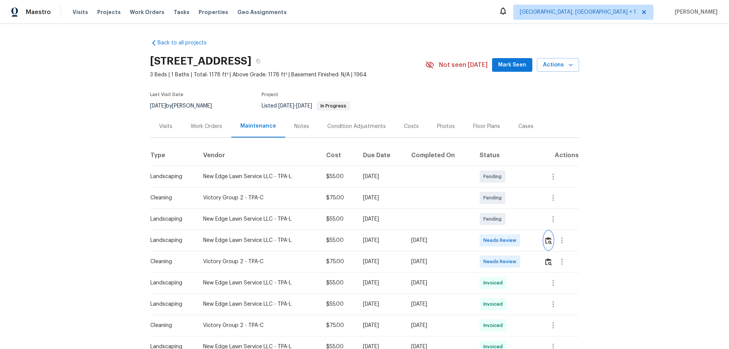
click at [518, 230] on img "button" at bounding box center [548, 240] width 6 height 7
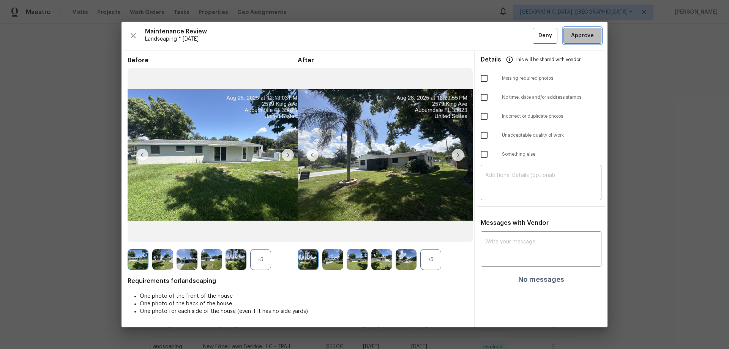
click at [518, 38] on span "Approve" at bounding box center [583, 35] width 26 height 9
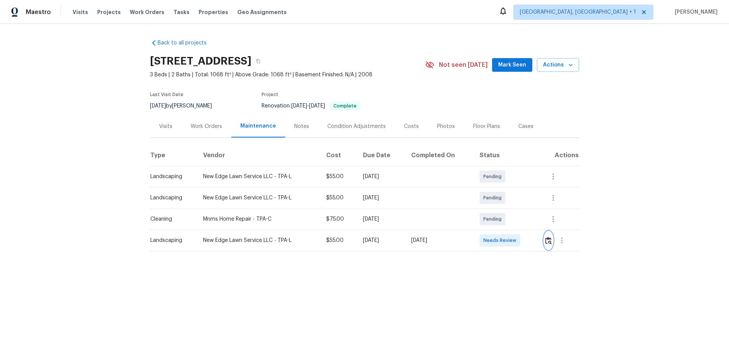
click at [545, 250] on button "button" at bounding box center [548, 240] width 9 height 18
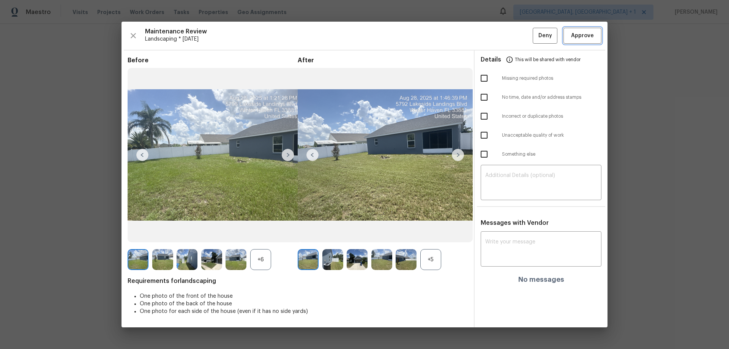
click at [576, 37] on span "Approve" at bounding box center [582, 35] width 23 height 9
